Goal: Task Accomplishment & Management: Use online tool/utility

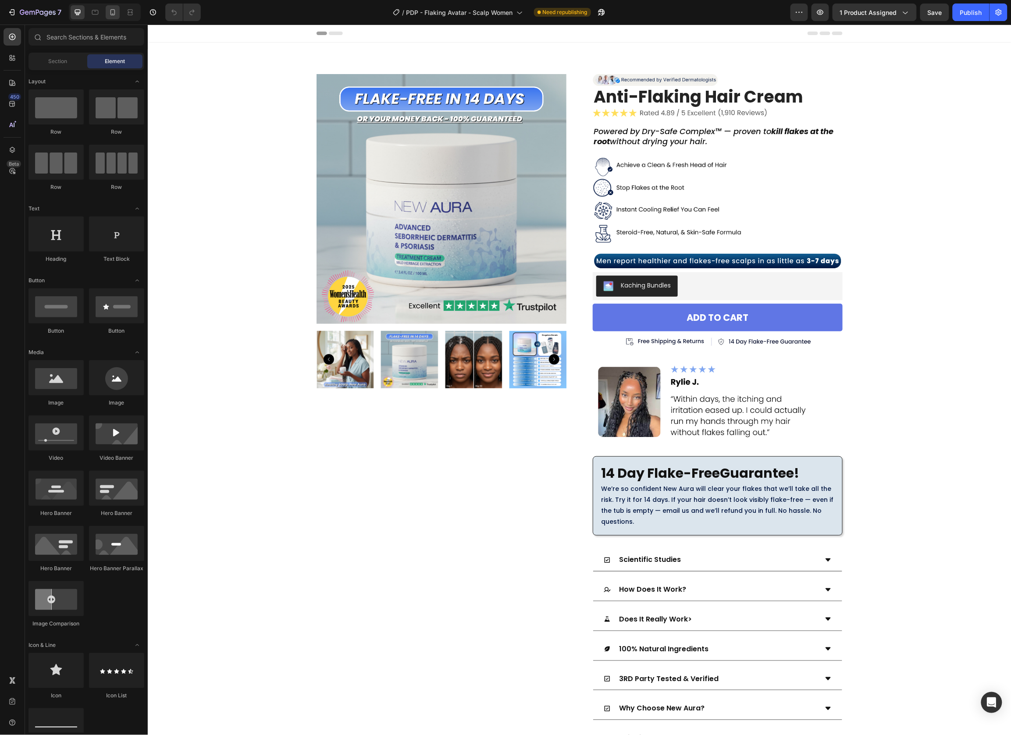
click at [110, 14] on icon at bounding box center [112, 12] width 9 height 9
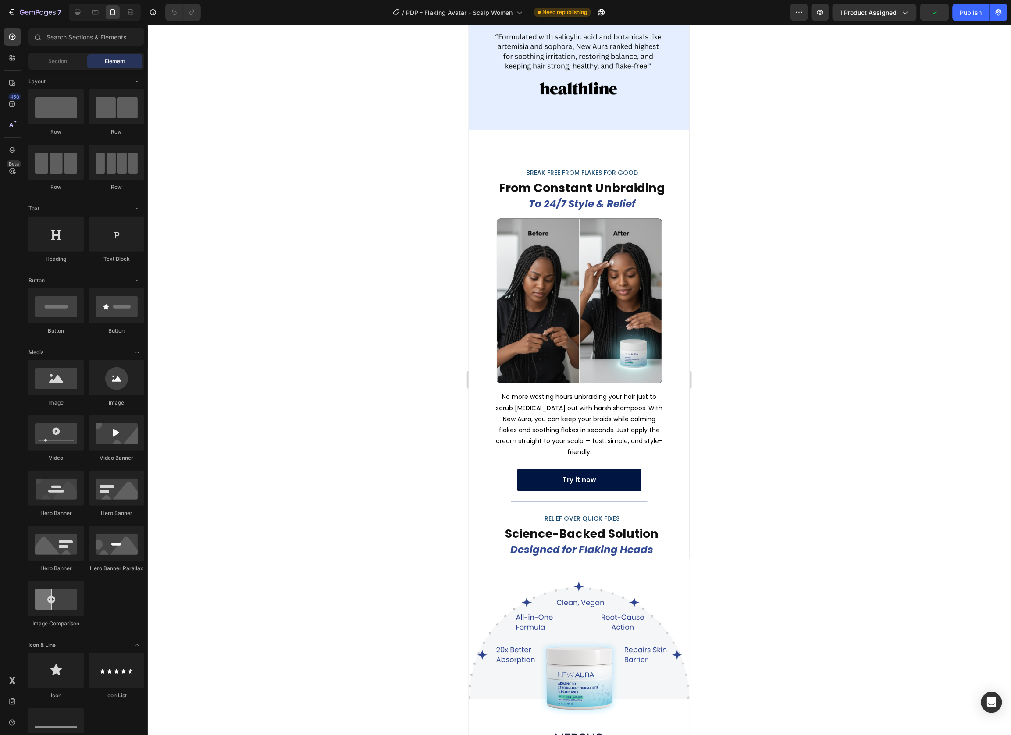
scroll to position [2067, 0]
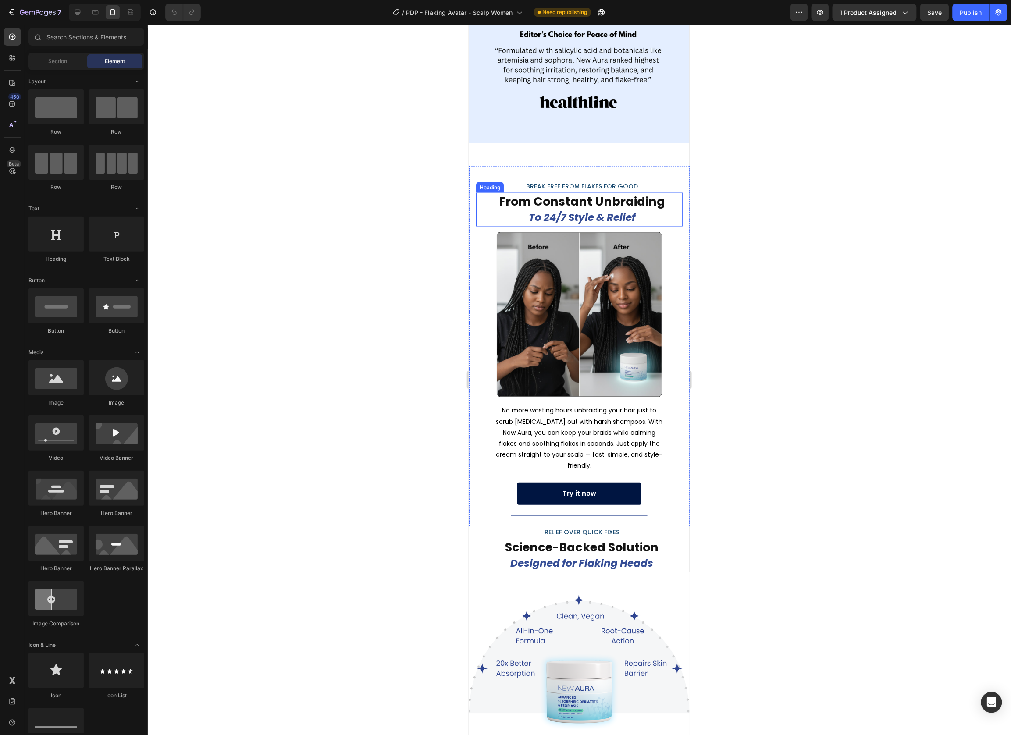
click at [592, 210] on icon "To 24/7 Style & Relief" at bounding box center [581, 217] width 107 height 14
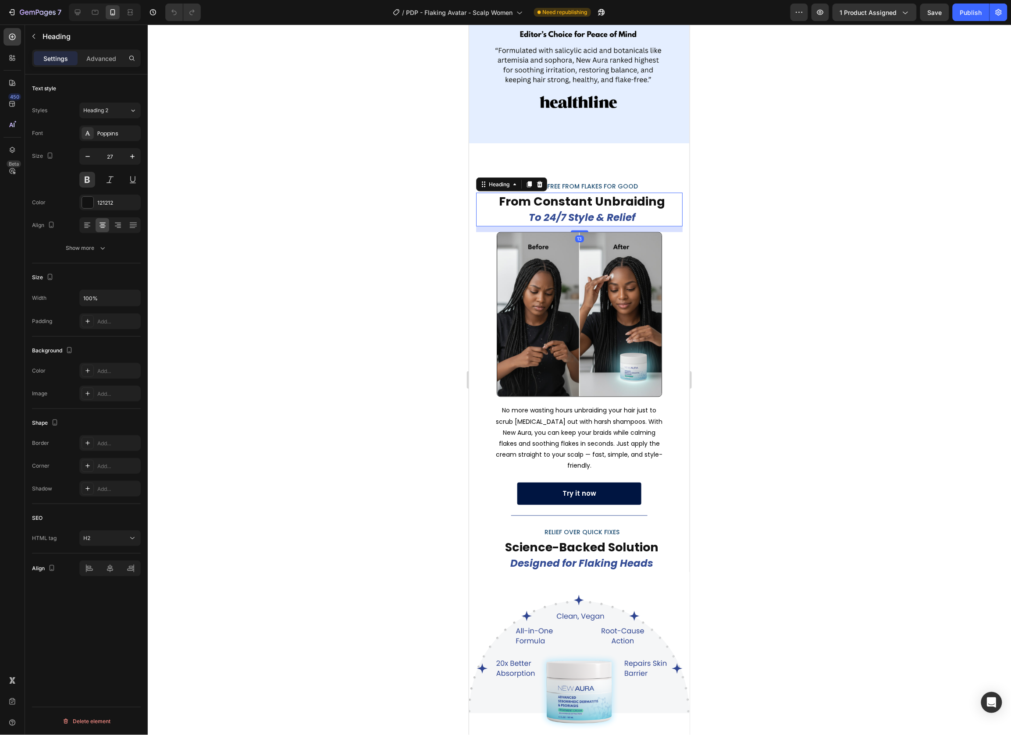
click at [758, 231] on div at bounding box center [579, 380] width 863 height 711
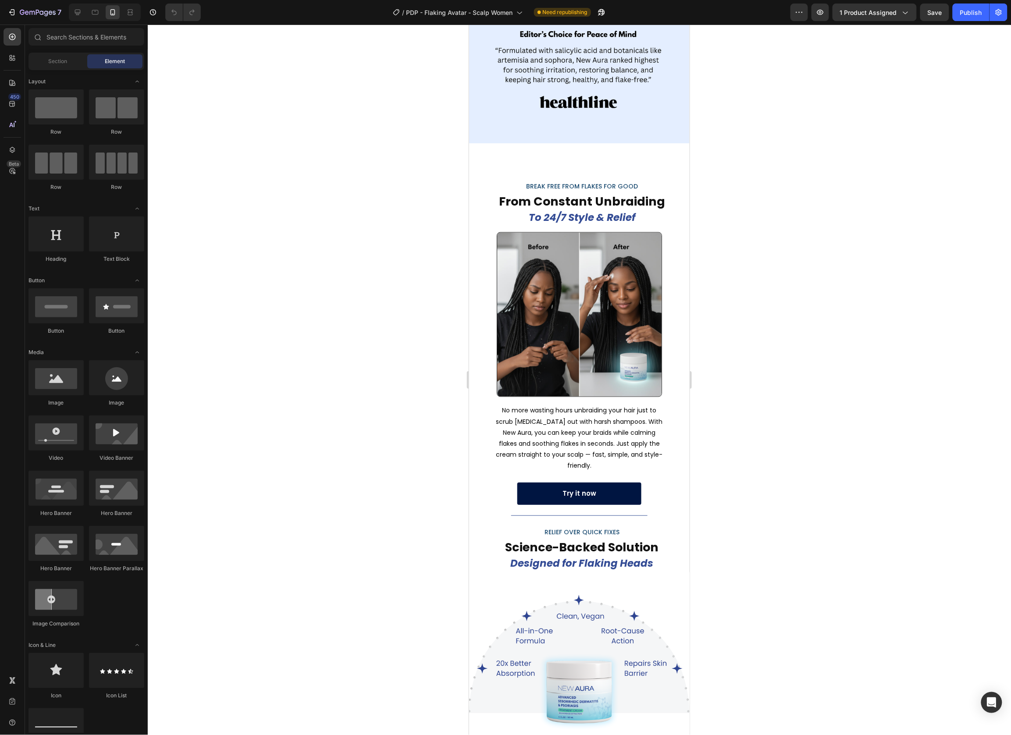
click at [761, 180] on div at bounding box center [579, 380] width 863 height 711
click at [547, 405] on p "No more wasting hours unbraiding your hair just to scrub [MEDICAL_DATA] out wit…" at bounding box center [579, 438] width 170 height 66
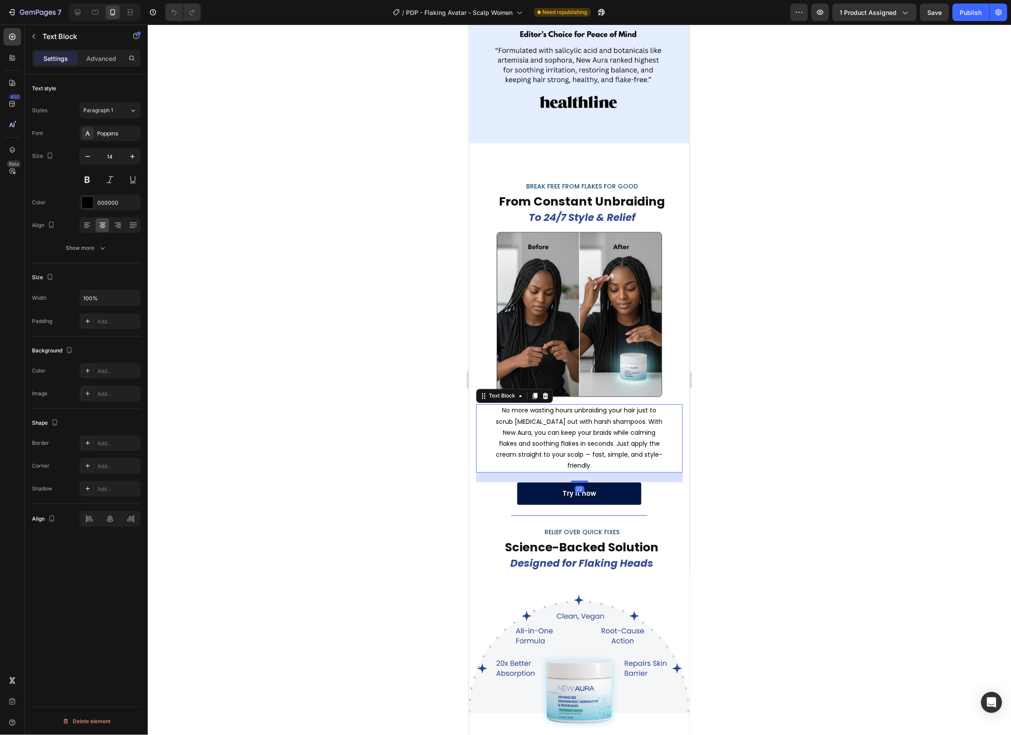
click at [641, 405] on p "No more wasting hours unbraiding your hair just to scrub [MEDICAL_DATA] out wit…" at bounding box center [579, 438] width 170 height 66
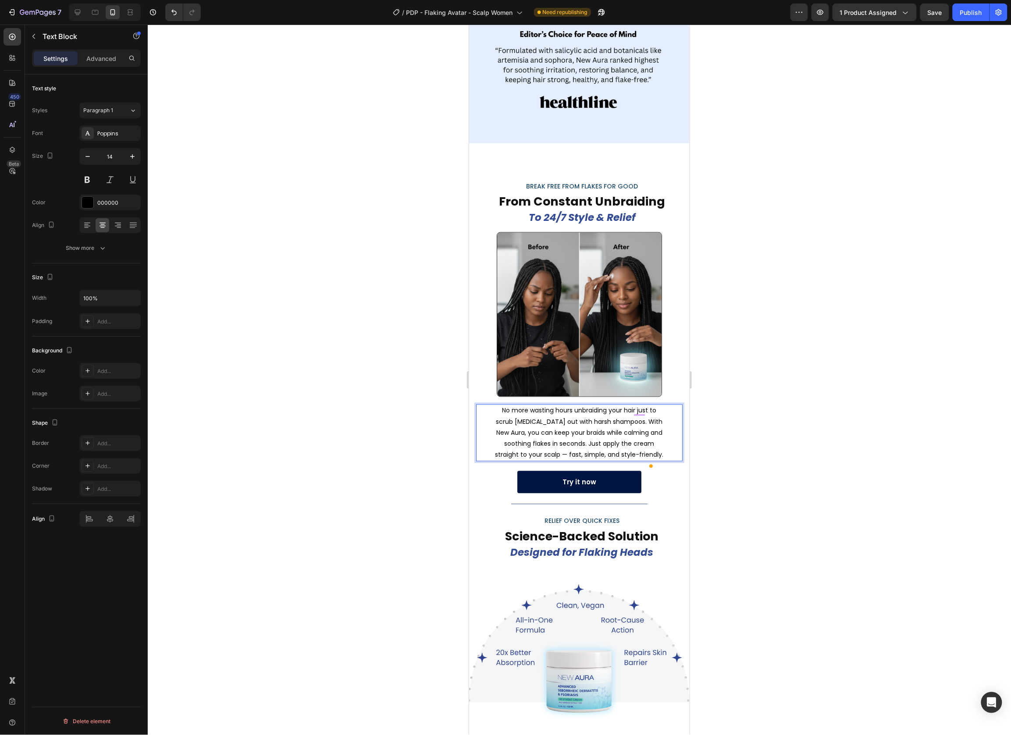
click at [755, 420] on div at bounding box center [579, 380] width 863 height 711
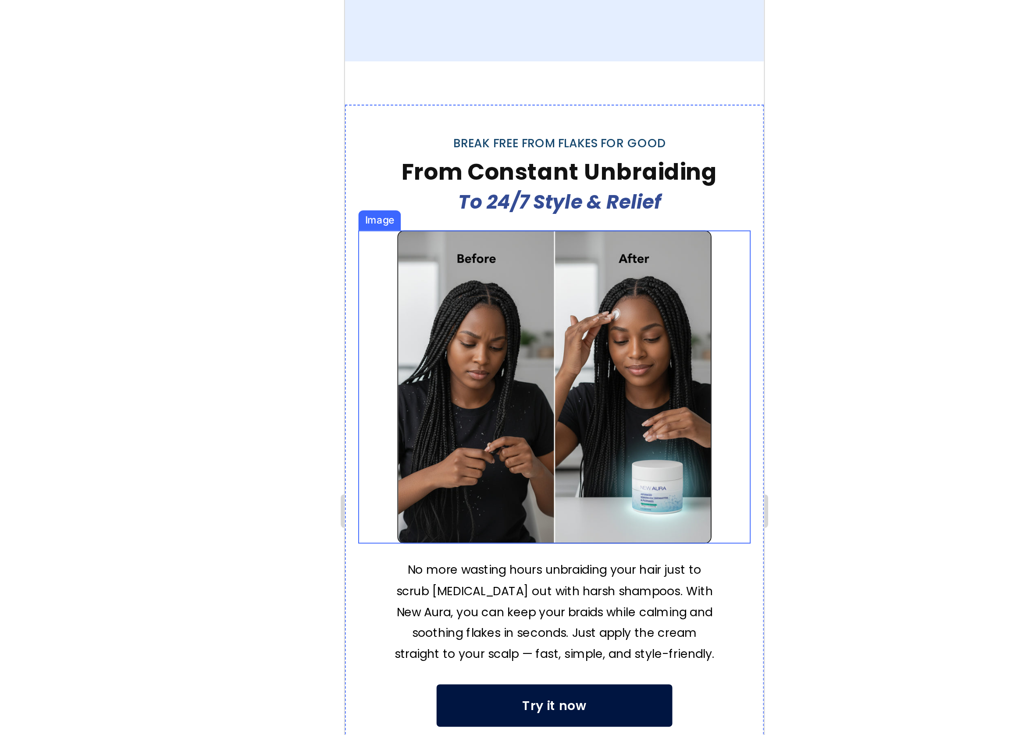
click at [751, 274] on div at bounding box center [579, 380] width 863 height 711
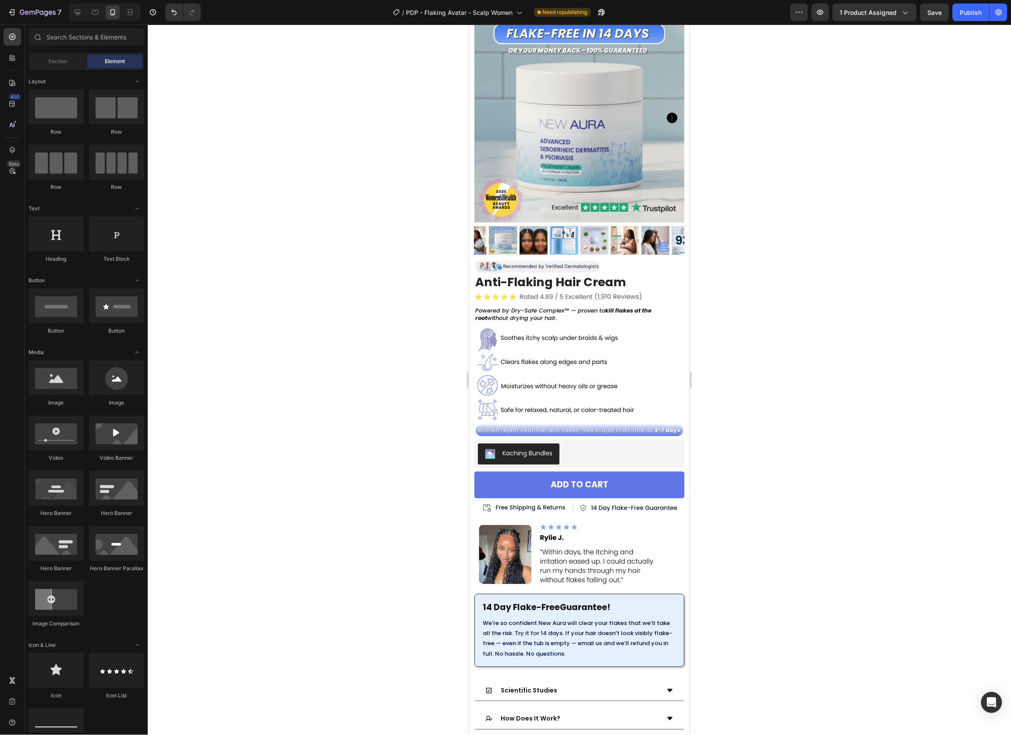
scroll to position [0, 0]
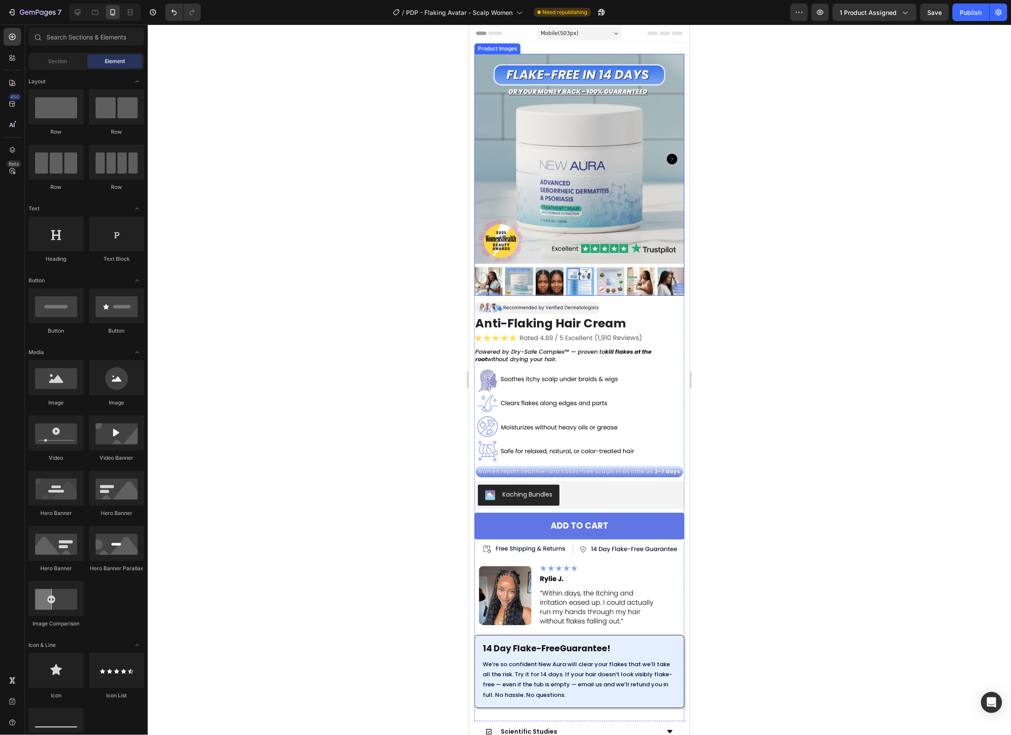
click at [545, 271] on img at bounding box center [549, 281] width 28 height 28
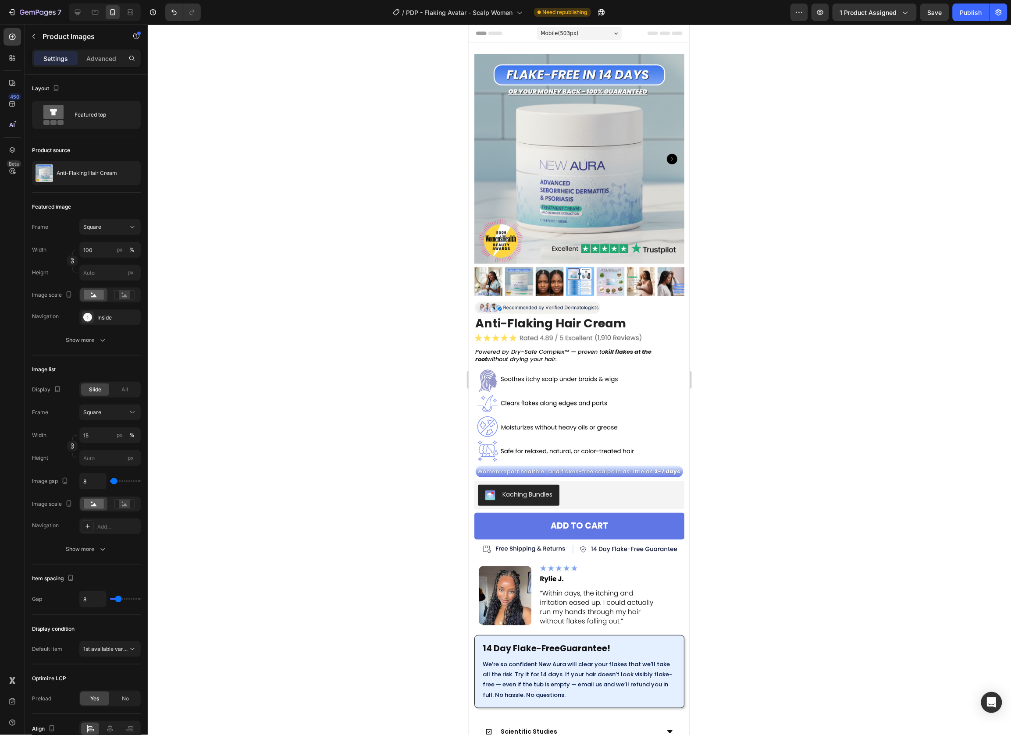
click at [666, 153] on icon "Carousel Next Arrow" at bounding box center [671, 158] width 11 height 11
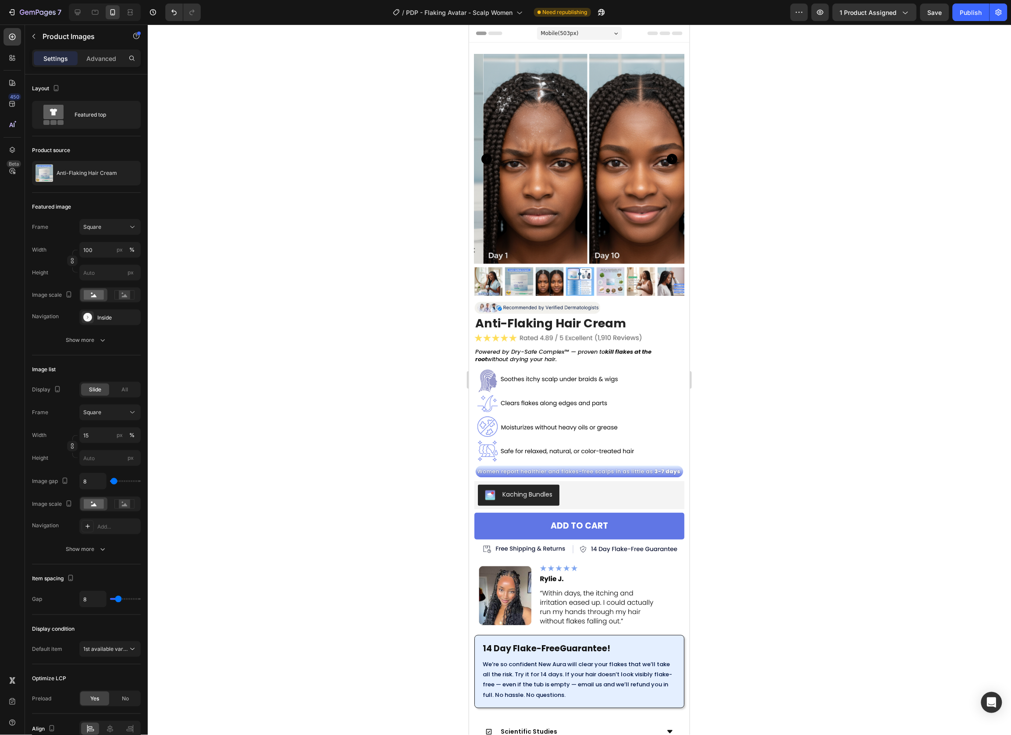
click at [666, 153] on icon "Carousel Next Arrow" at bounding box center [671, 158] width 11 height 11
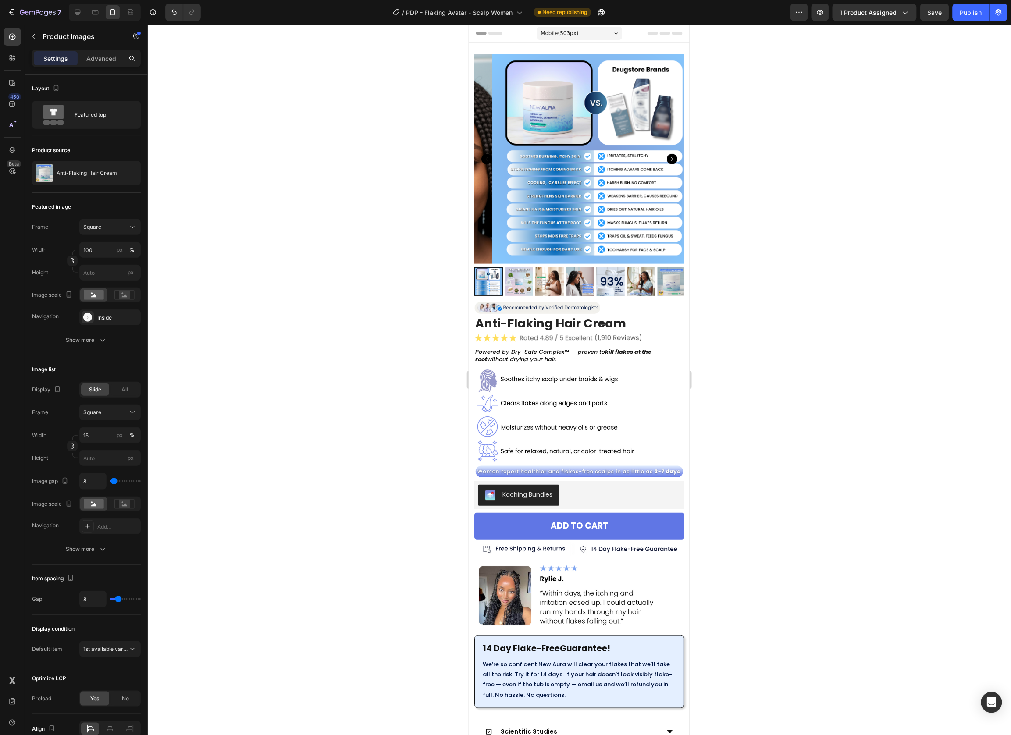
click at [666, 153] on icon "Carousel Next Arrow" at bounding box center [671, 158] width 11 height 11
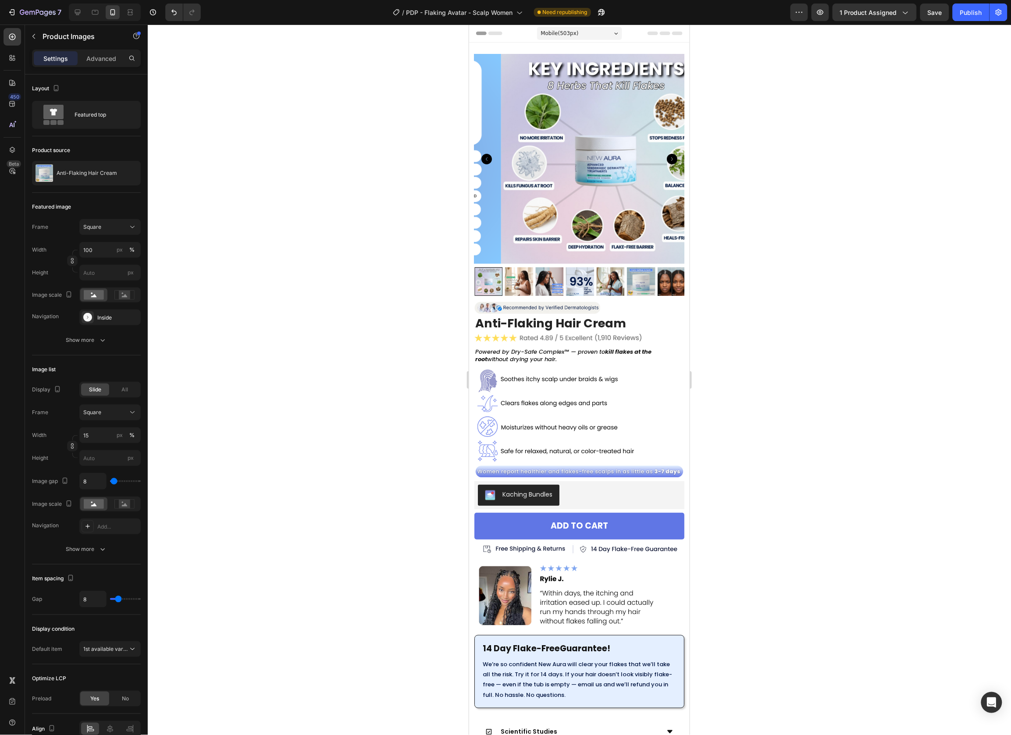
click at [666, 153] on icon "Carousel Next Arrow" at bounding box center [671, 158] width 11 height 11
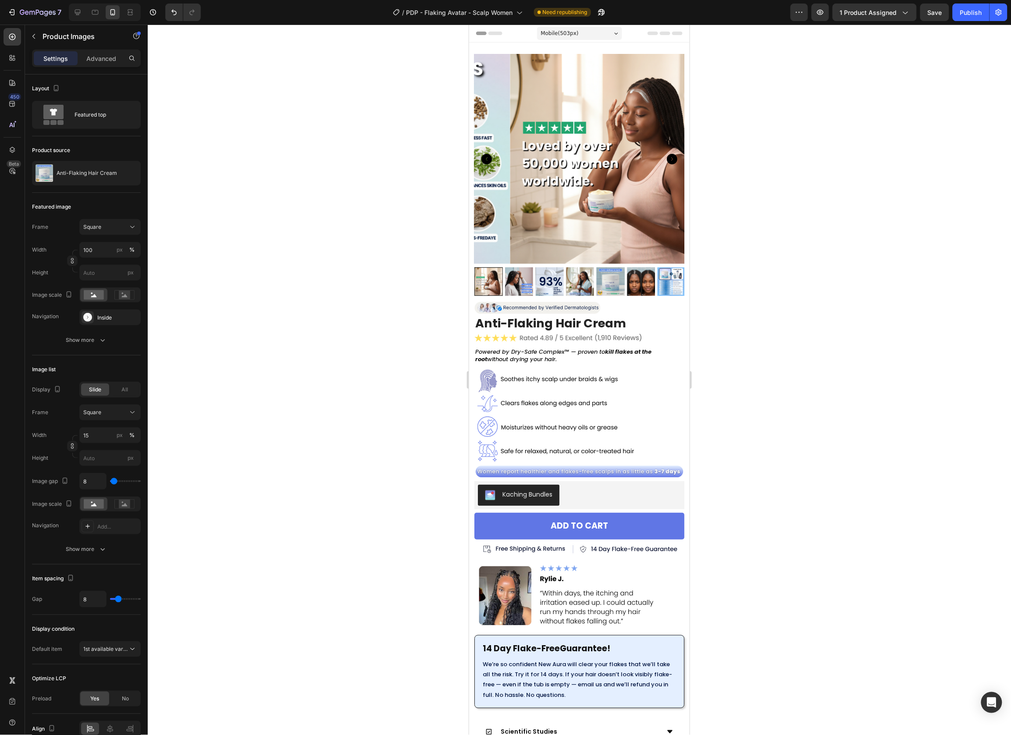
click at [666, 153] on icon "Carousel Next Arrow" at bounding box center [671, 158] width 11 height 11
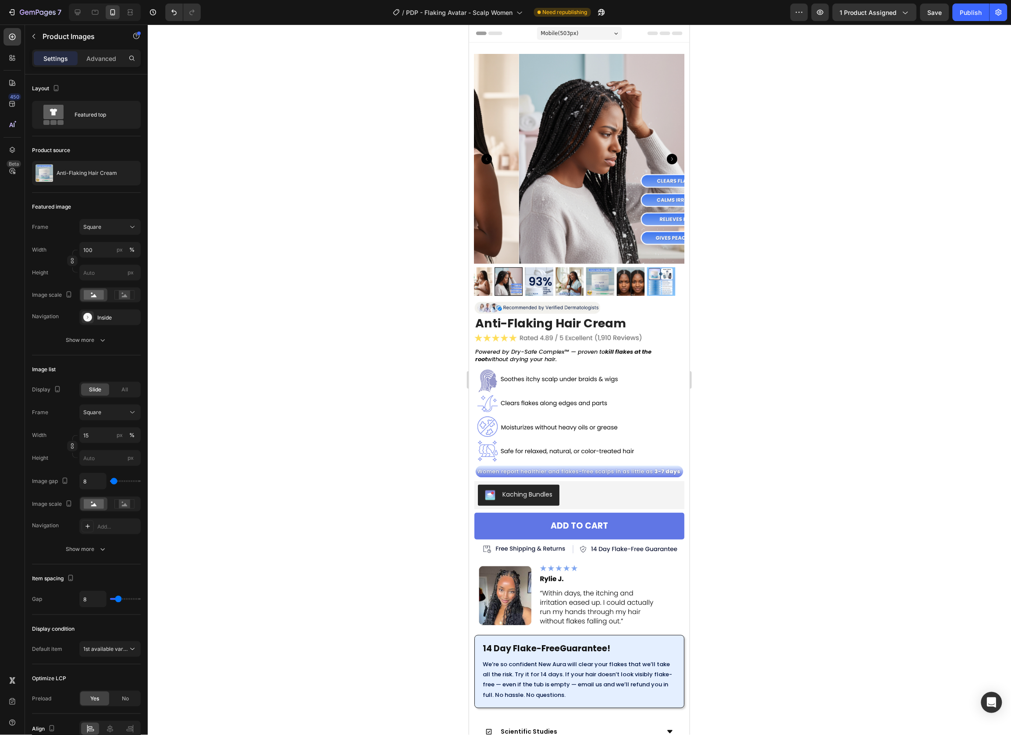
click at [666, 153] on icon "Carousel Next Arrow" at bounding box center [671, 158] width 11 height 11
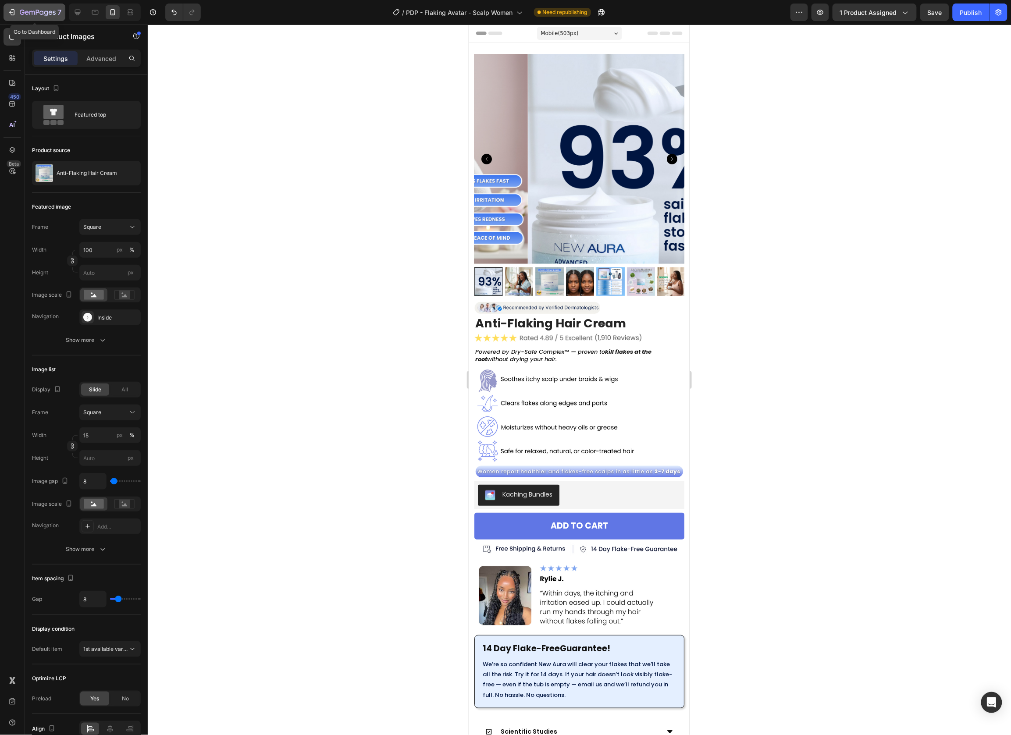
click at [8, 14] on icon "button" at bounding box center [11, 12] width 9 height 9
